Goal: Check status: Check status

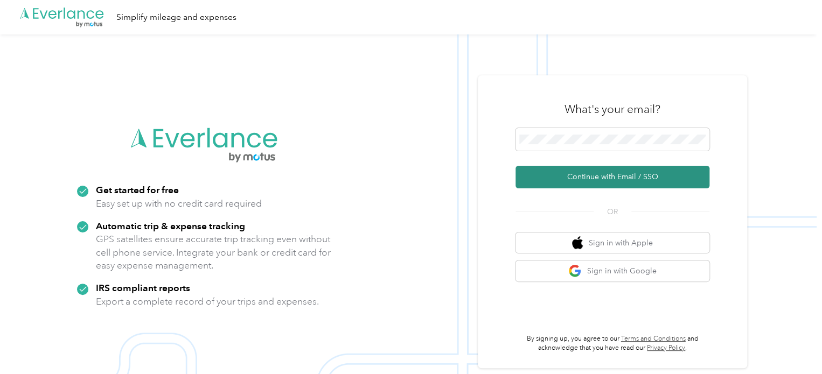
click at [602, 172] on button "Continue with Email / SSO" at bounding box center [612, 177] width 194 height 23
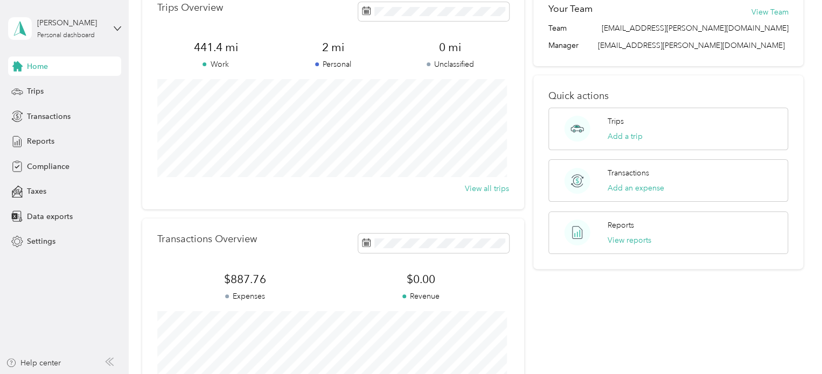
scroll to position [54, 0]
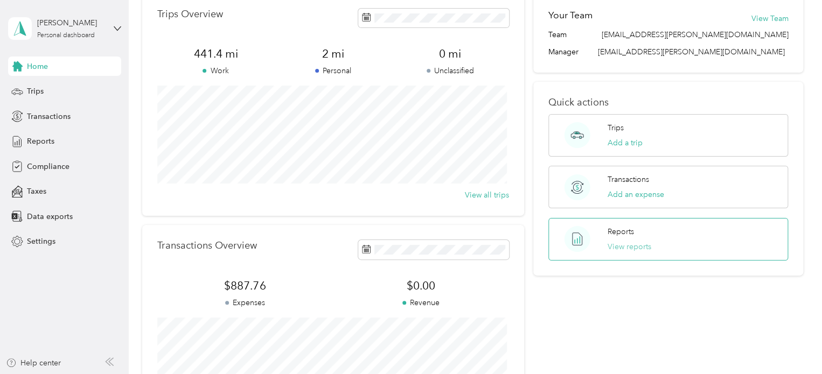
click at [623, 245] on button "View reports" at bounding box center [630, 246] width 44 height 11
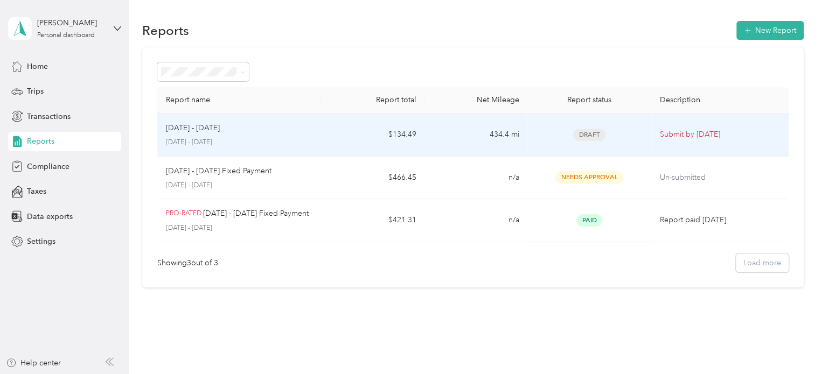
click at [205, 135] on div "Sep 1 - 30, 2025 September 1 - 30, 2025" at bounding box center [240, 134] width 148 height 25
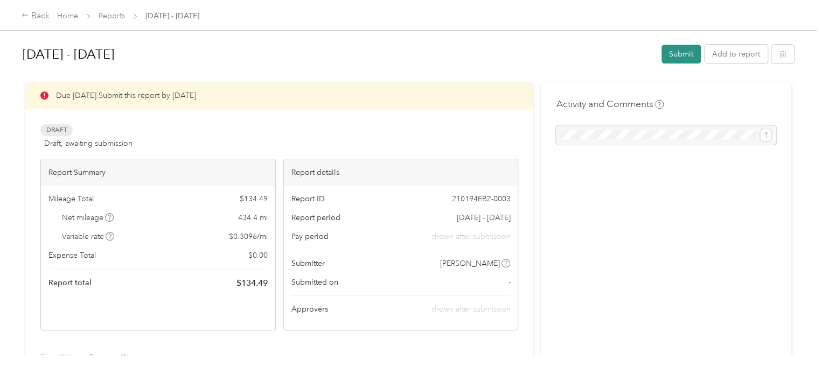
click at [685, 51] on button "Submit" at bounding box center [680, 54] width 39 height 19
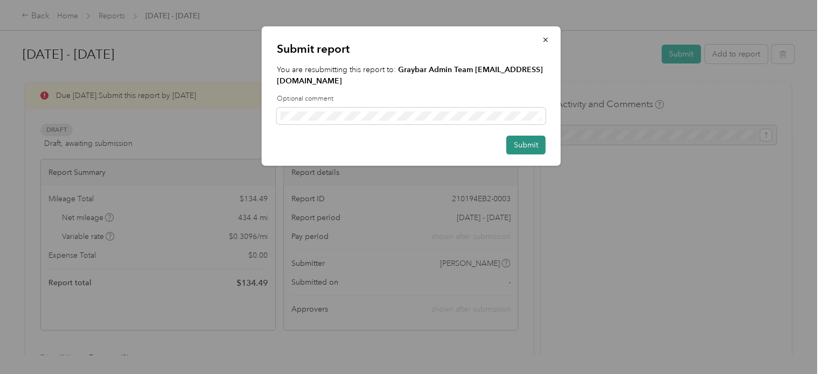
click at [521, 136] on button "Submit" at bounding box center [525, 145] width 39 height 19
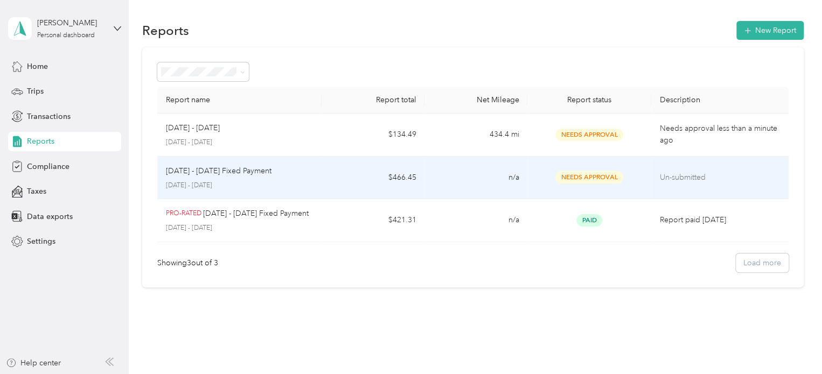
click at [203, 175] on p "Sep 1 - 30, 2025 Fixed Payment" at bounding box center [219, 171] width 106 height 12
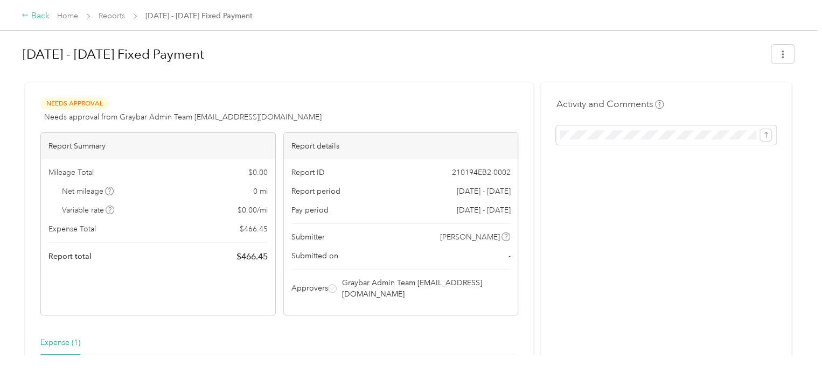
click at [34, 15] on div "Back" at bounding box center [36, 16] width 28 height 13
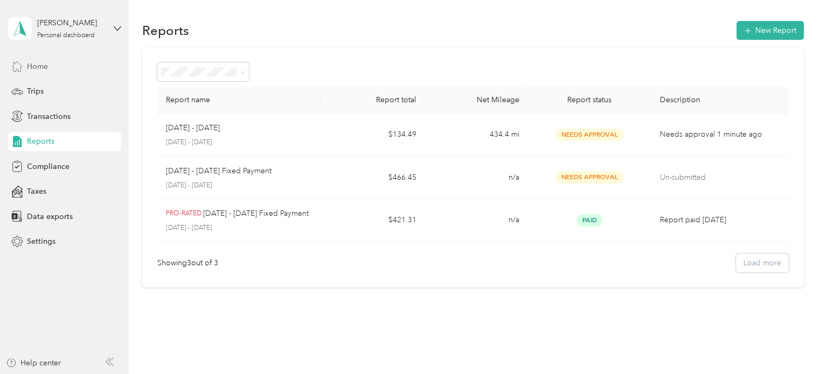
click at [53, 64] on div "Home" at bounding box center [64, 66] width 113 height 19
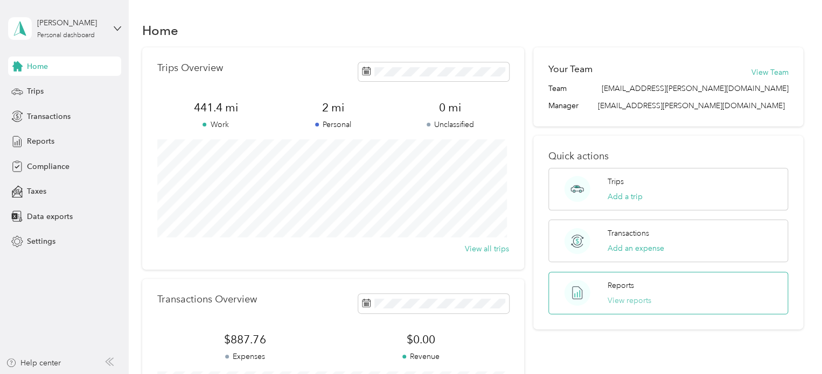
click at [623, 299] on button "View reports" at bounding box center [630, 300] width 44 height 11
